Goal: Transaction & Acquisition: Purchase product/service

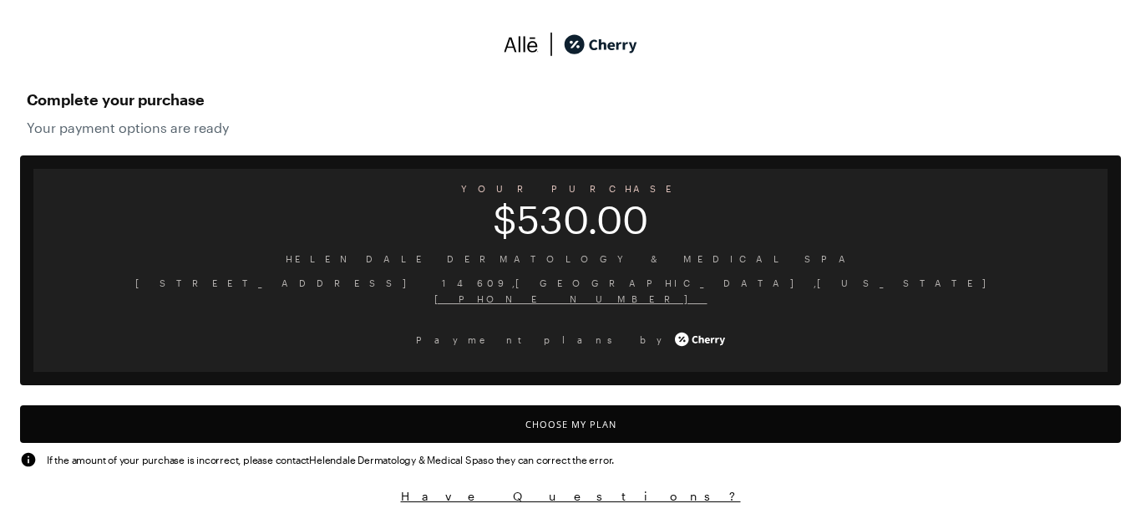
click at [750, 434] on button "Choose My Plan" at bounding box center [570, 424] width 1101 height 38
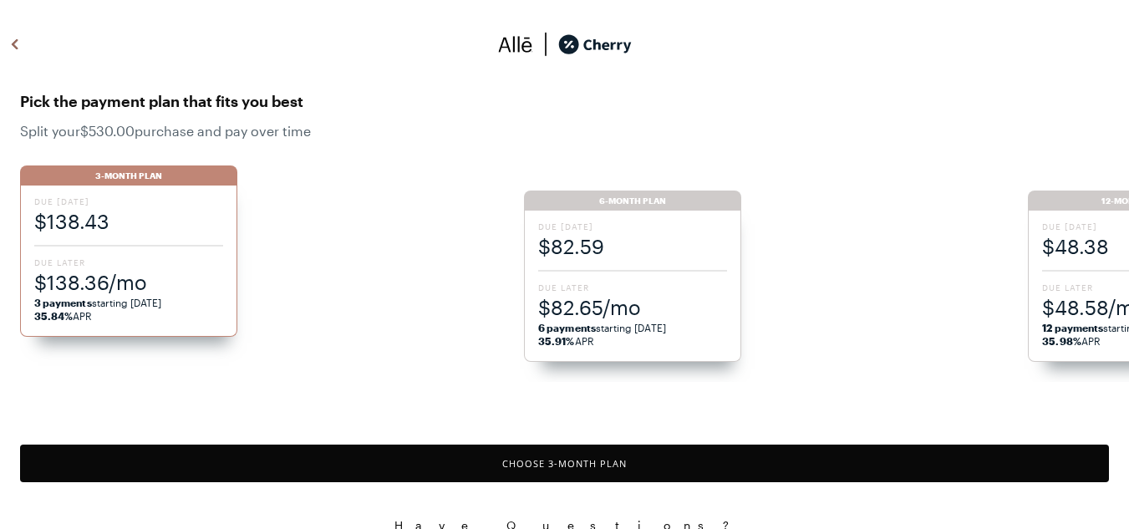
click at [1105, 209] on div "12-Month Plan" at bounding box center [1136, 201] width 217 height 20
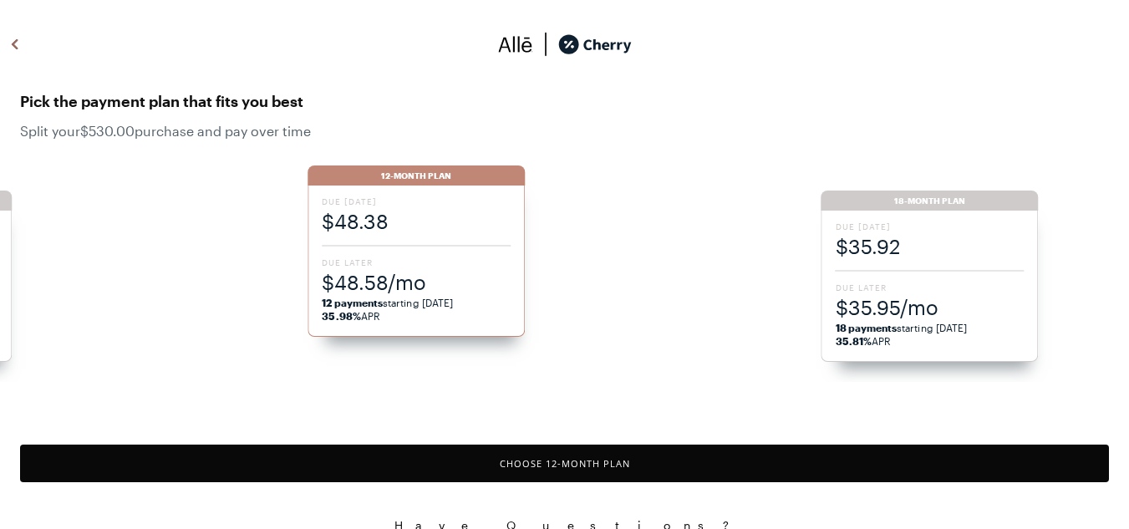
click at [986, 210] on div "18-Month Plan" at bounding box center [929, 201] width 217 height 20
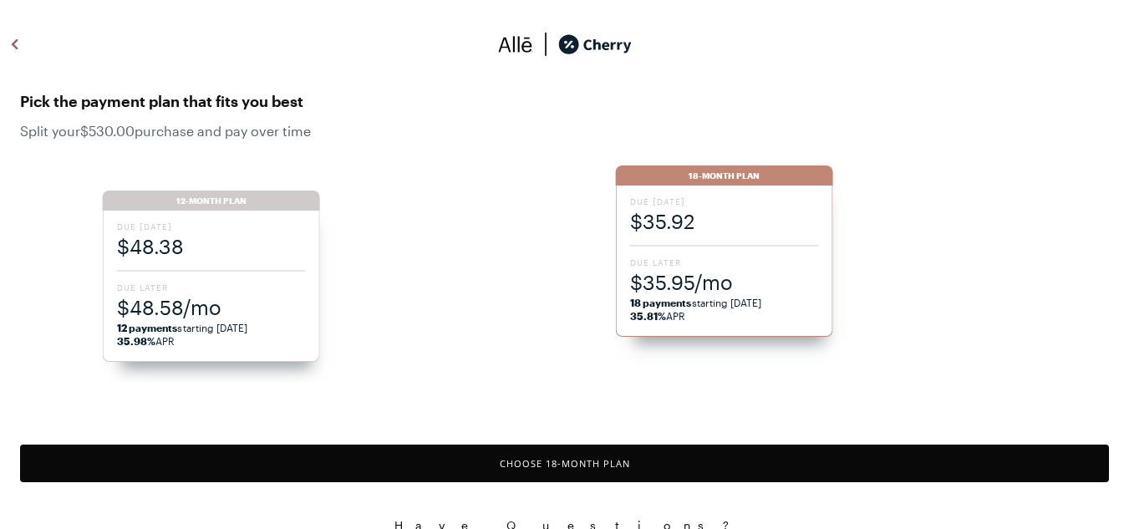
click at [266, 245] on span "$48.38" at bounding box center [211, 246] width 189 height 28
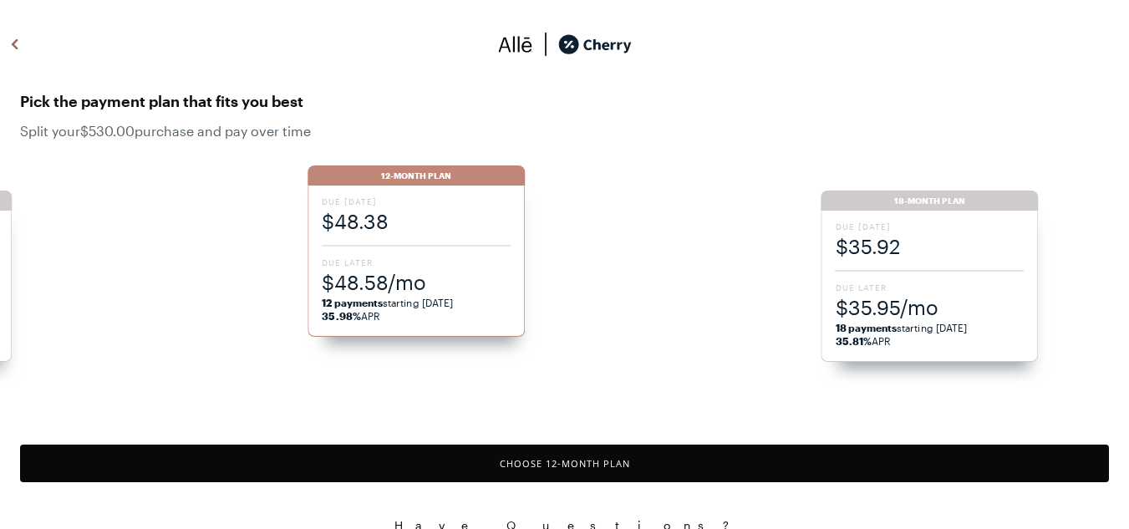
click at [961, 222] on div "3-Month Plan Due [DATE] $138.43 Due Later $138.36/mo 3 payments starting [DATE]…" at bounding box center [564, 265] width 1129 height 233
click at [976, 226] on div "3-Month Plan Due [DATE] $138.43 Due Later $138.36/mo 3 payments starting [DATE]…" at bounding box center [564, 265] width 1129 height 233
click at [993, 259] on div "3-Month Plan Due [DATE] $138.43 Due Later $138.36/mo 3 payments starting [DATE]…" at bounding box center [564, 265] width 1129 height 233
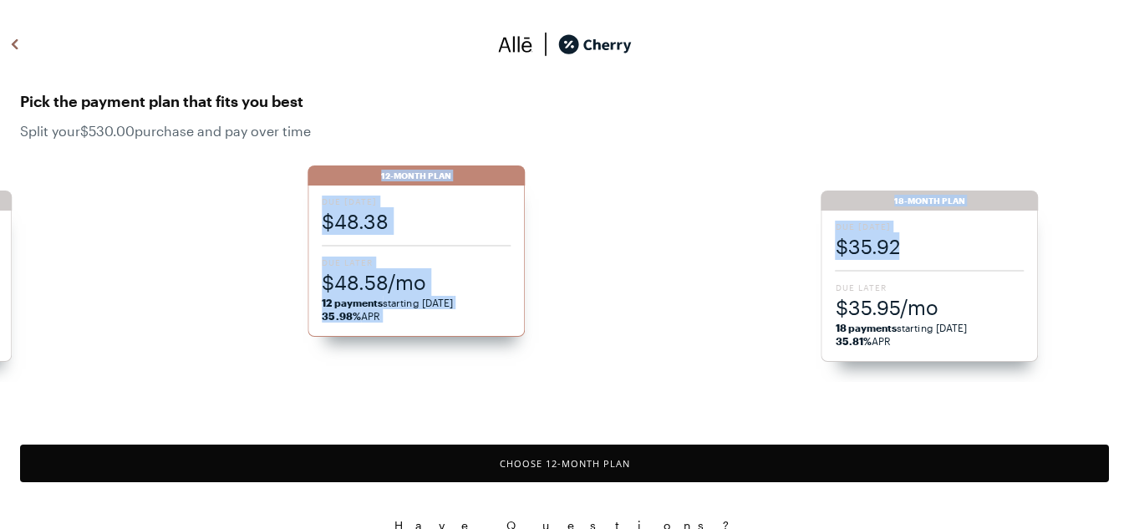
click at [976, 204] on div "18-Month Plan" at bounding box center [929, 201] width 217 height 20
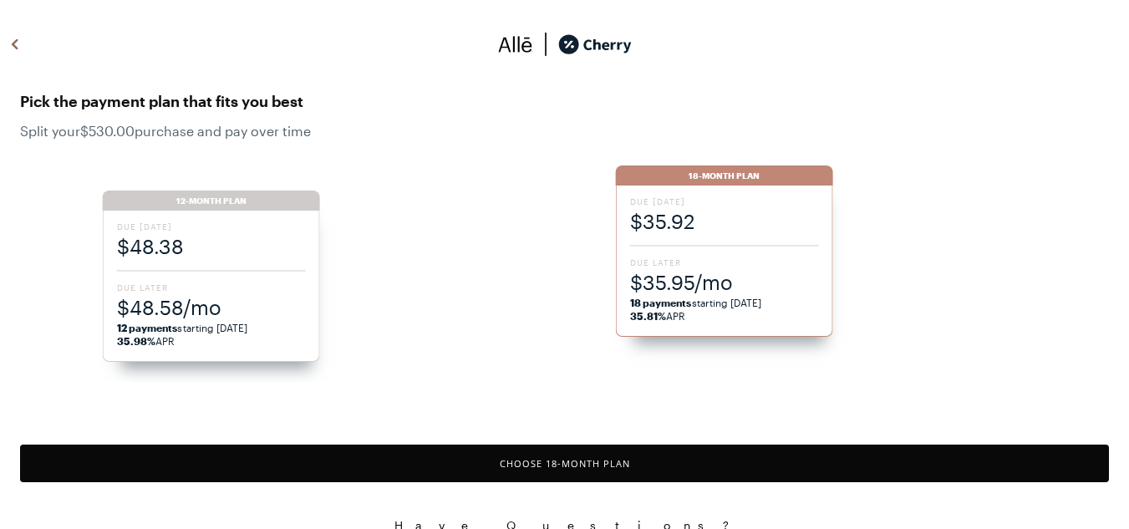
click at [681, 461] on button "Choose 18 -Month Plan" at bounding box center [564, 464] width 1089 height 38
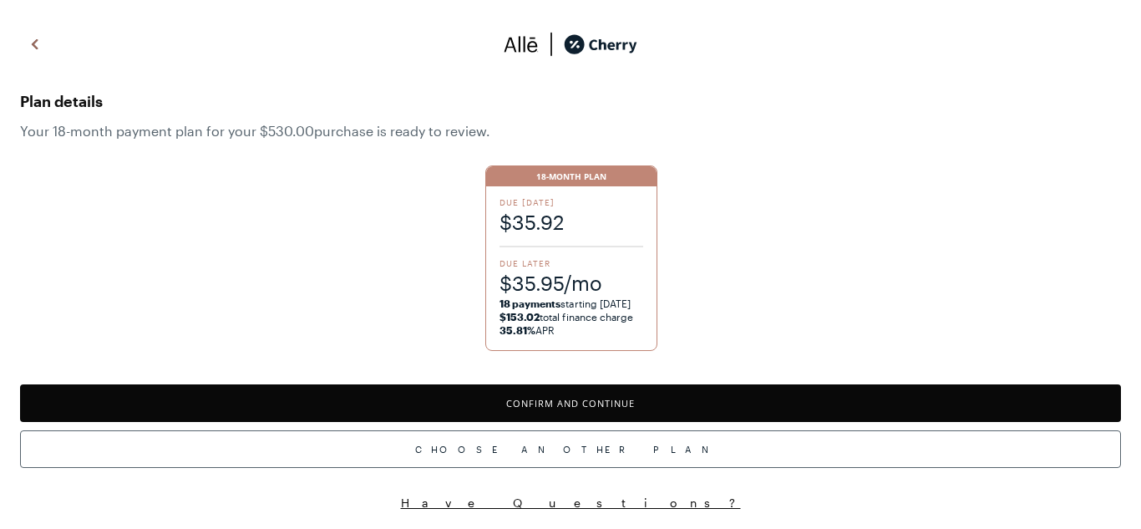
click at [603, 403] on button "Confirm and Continue" at bounding box center [570, 403] width 1101 height 38
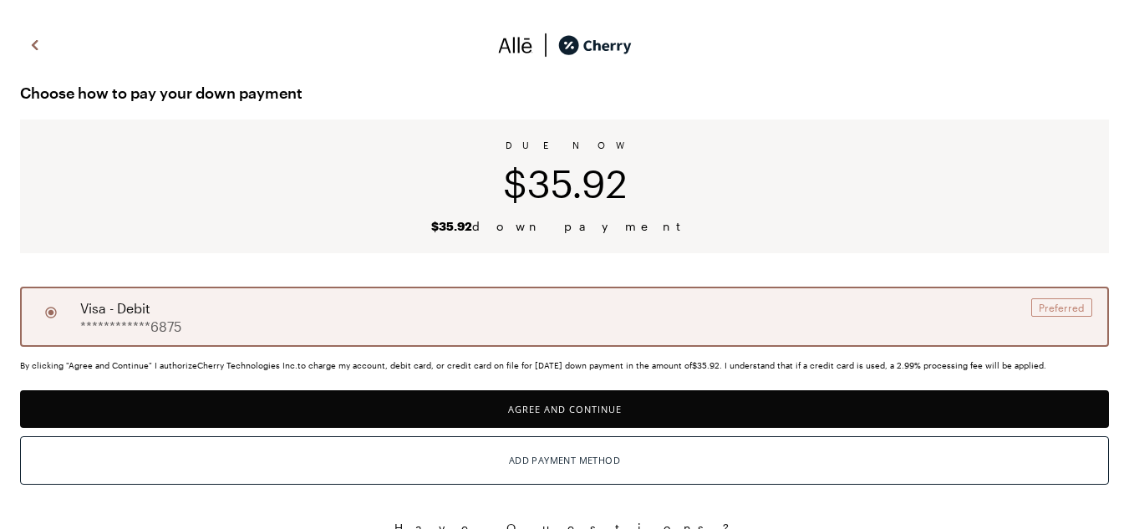
click at [561, 406] on button "Agree and Continue" at bounding box center [564, 409] width 1089 height 38
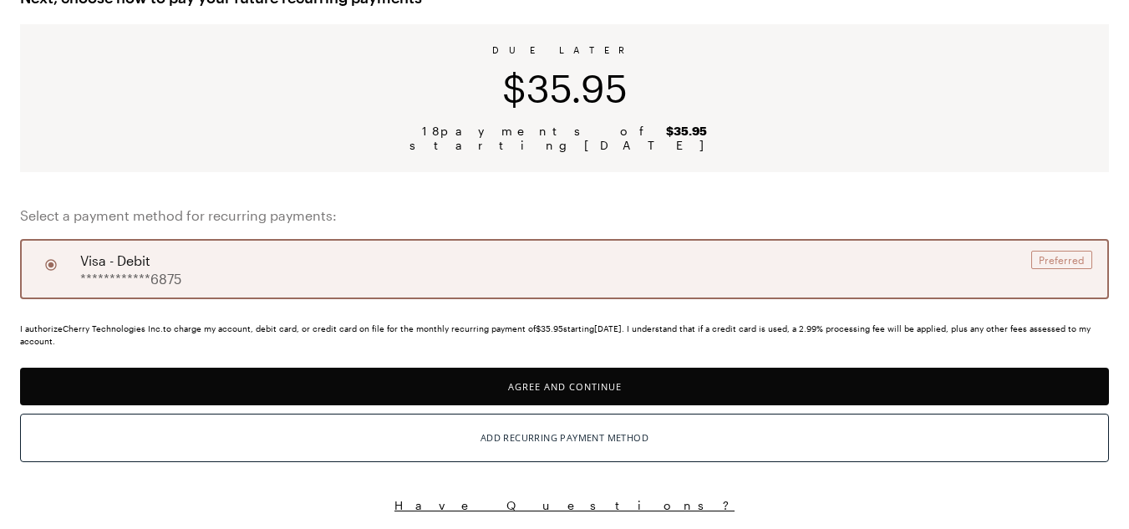
scroll to position [96, 0]
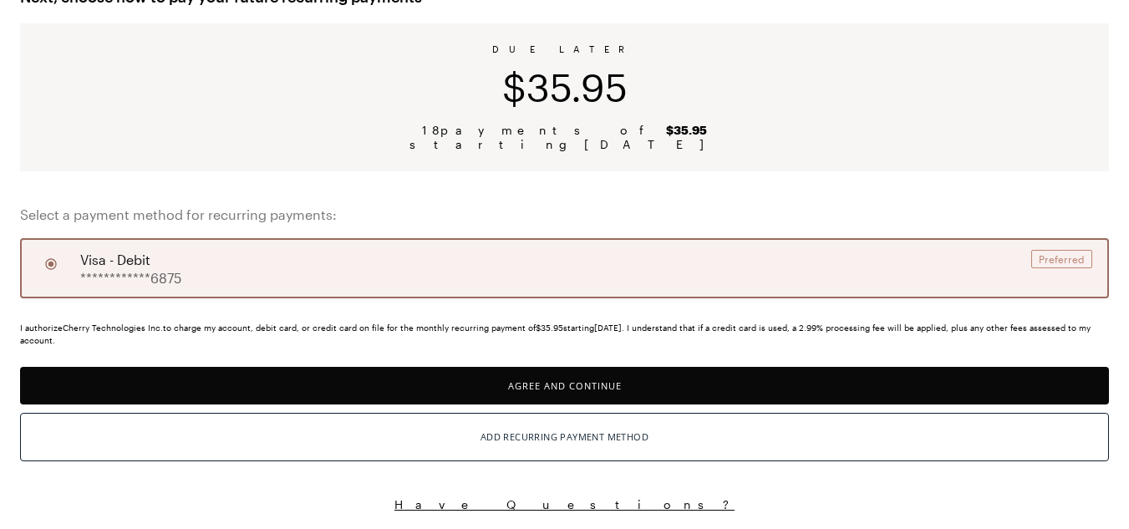
click at [545, 389] on button "Agree and Continue" at bounding box center [564, 386] width 1089 height 38
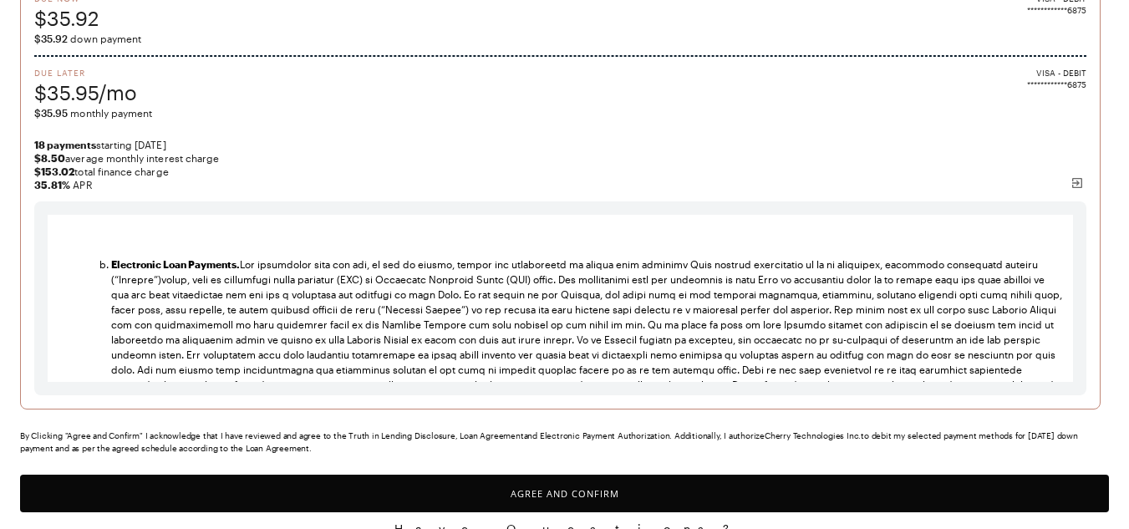
scroll to position [2005, 0]
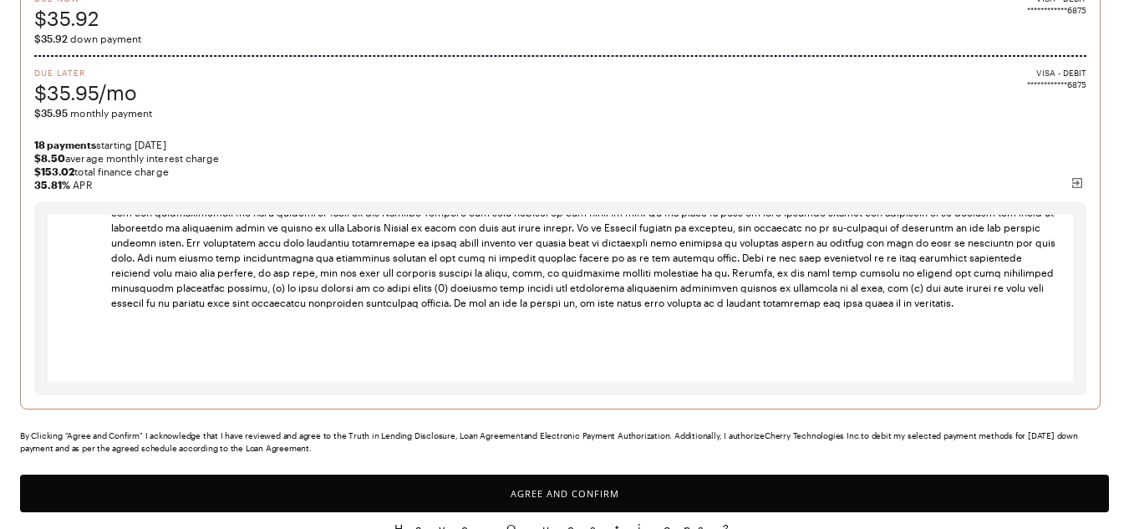
drag, startPoint x: 586, startPoint y: 491, endPoint x: 628, endPoint y: 483, distance: 43.3
click at [586, 490] on button "Agree and Confirm" at bounding box center [564, 494] width 1089 height 38
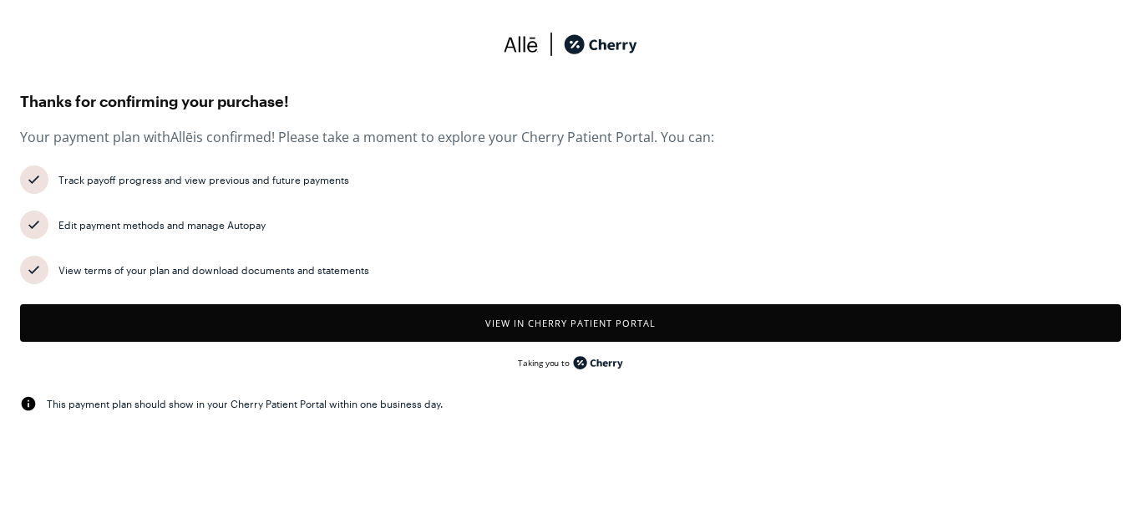
click at [651, 311] on button "View in Cherry patient portal" at bounding box center [570, 323] width 1101 height 38
